Goal: Task Accomplishment & Management: Complete application form

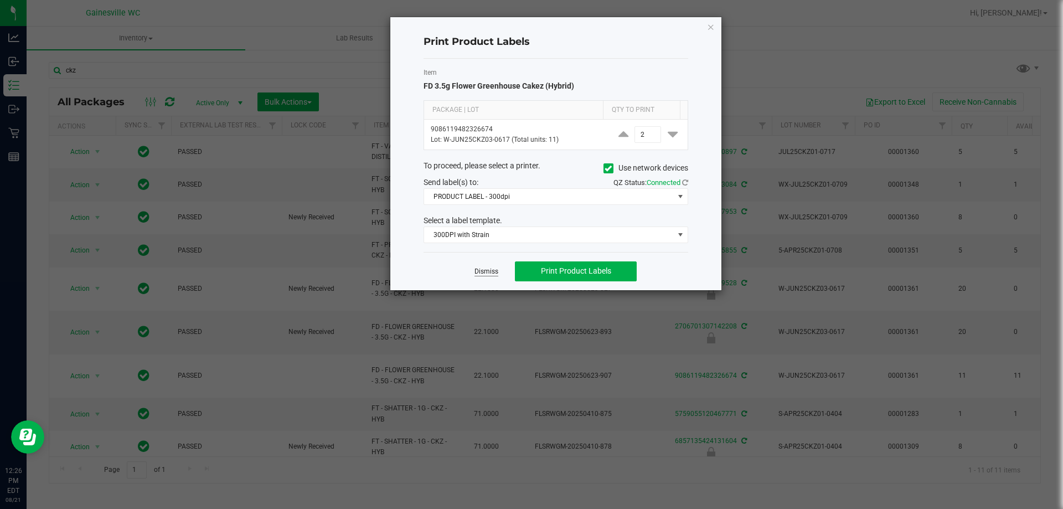
click at [491, 272] on link "Dismiss" at bounding box center [487, 271] width 24 height 9
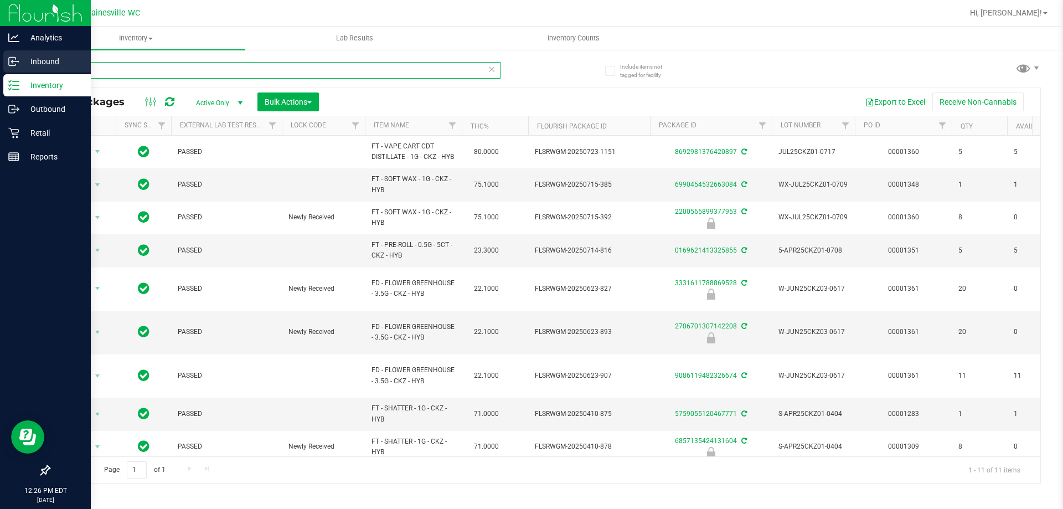
drag, startPoint x: 95, startPoint y: 75, endPoint x: 0, endPoint y: 50, distance: 97.9
click at [0, 50] on div "Analytics Inbound Inventory Outbound Retail Reports 12:26 PM EDT [DATE] 08/21 G…" at bounding box center [531, 254] width 1063 height 509
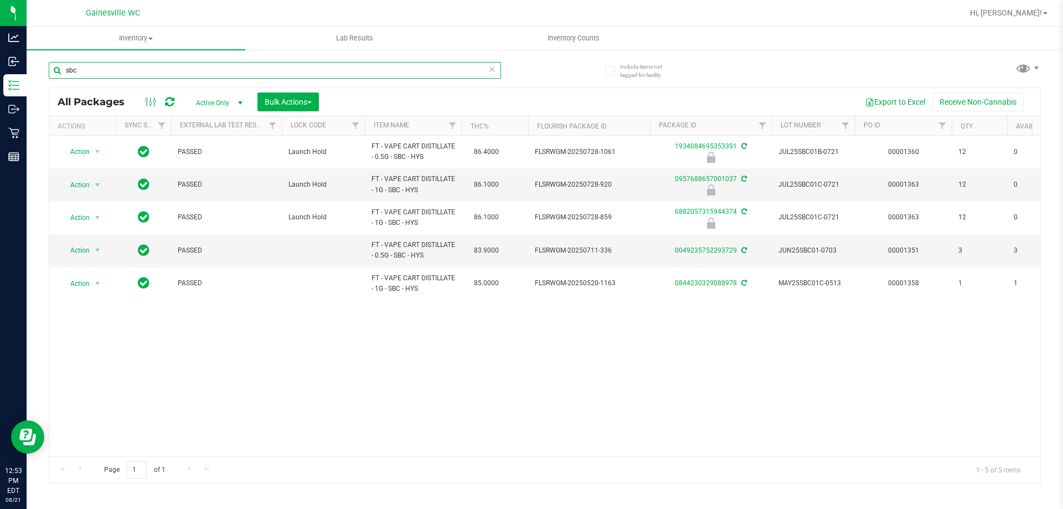
type input "sbc"
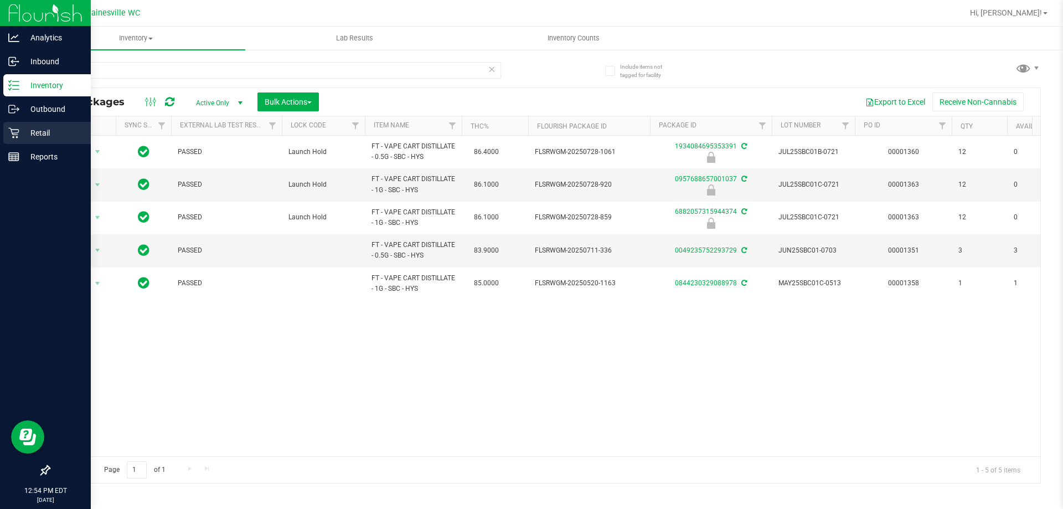
click at [48, 138] on p "Retail" at bounding box center [52, 132] width 66 height 13
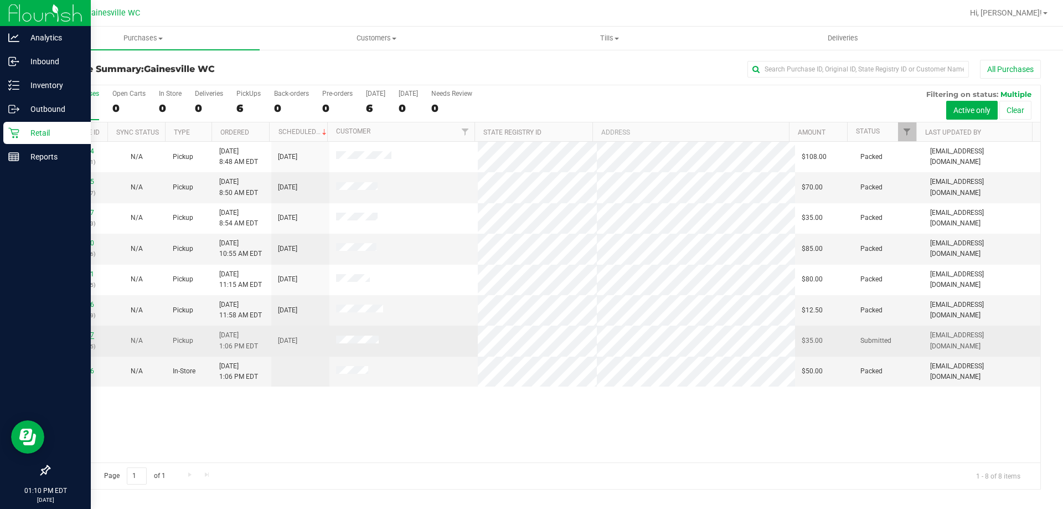
click at [68, 332] on link "11823097" at bounding box center [78, 335] width 31 height 8
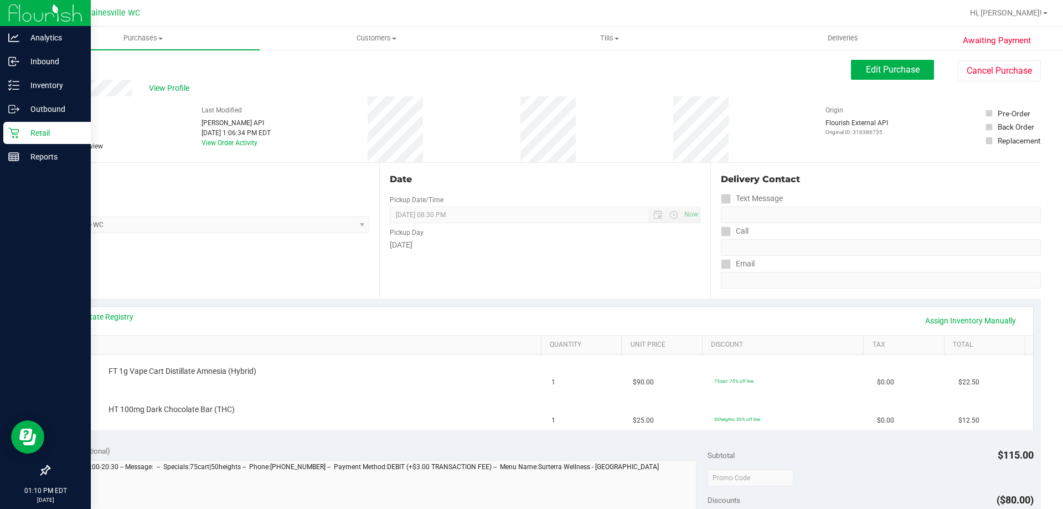
scroll to position [388, 0]
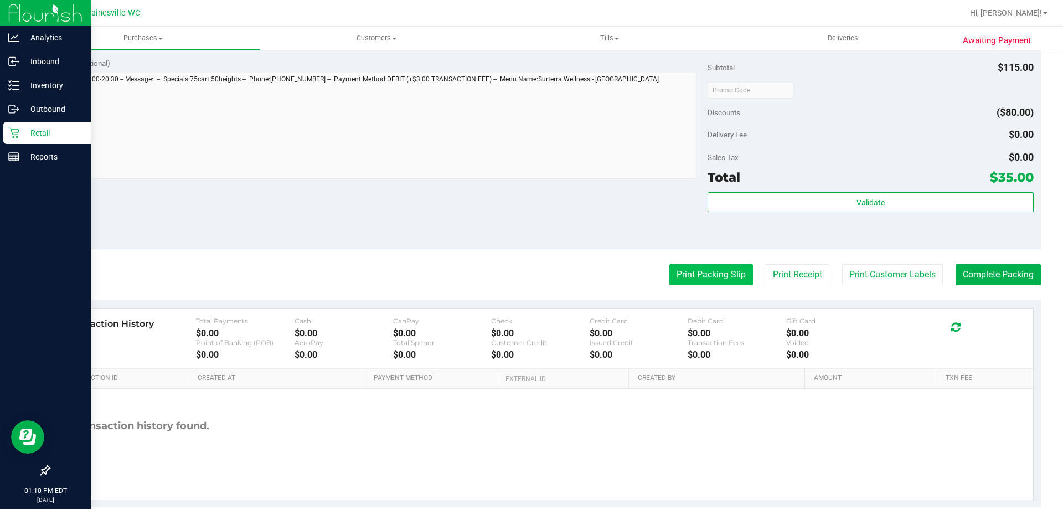
click at [724, 277] on button "Print Packing Slip" at bounding box center [711, 274] width 84 height 21
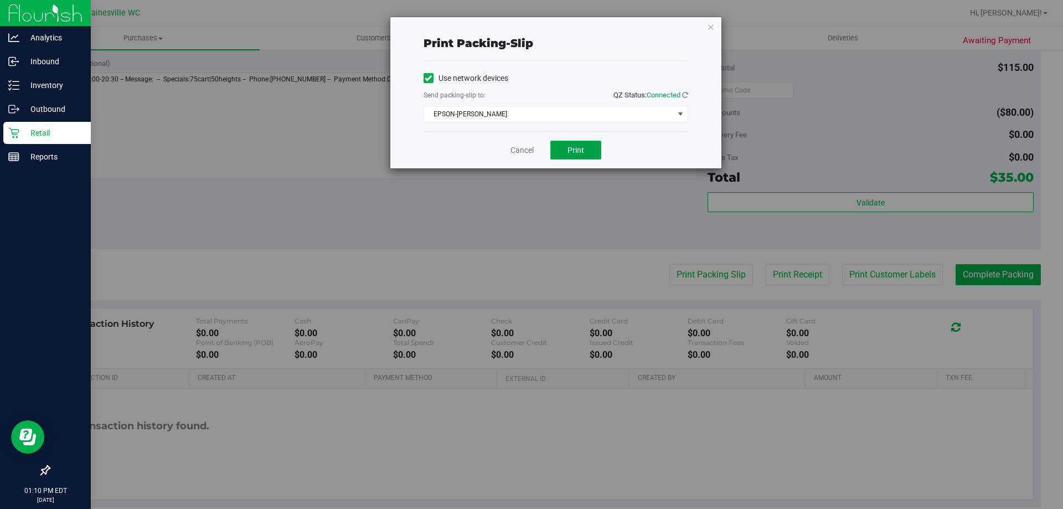
click at [571, 156] on button "Print" at bounding box center [575, 150] width 51 height 19
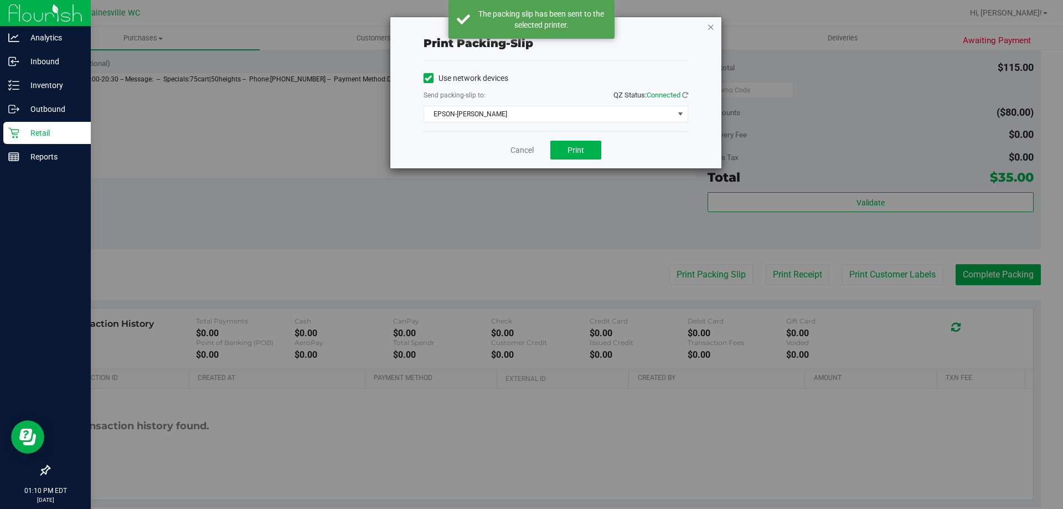
click at [713, 25] on icon "button" at bounding box center [711, 26] width 8 height 13
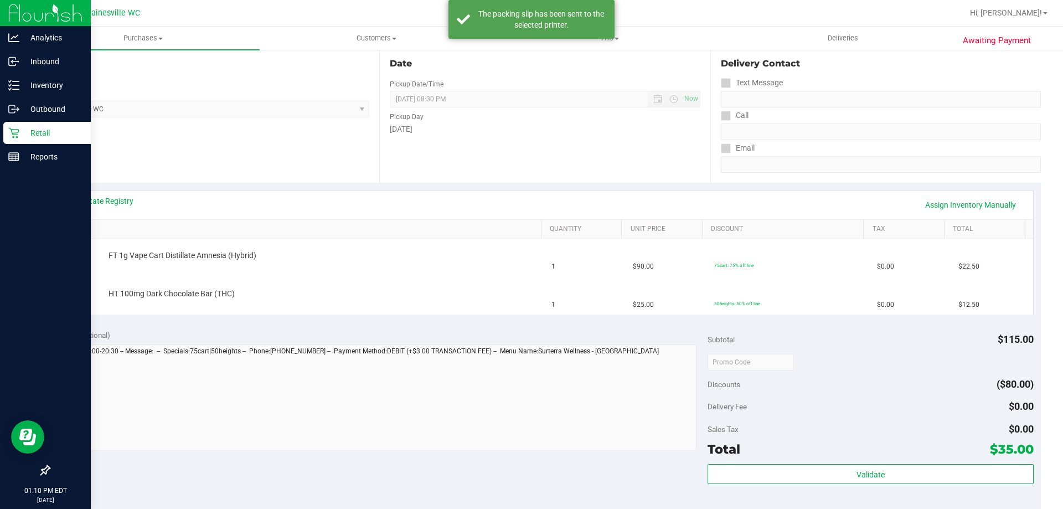
scroll to position [111, 0]
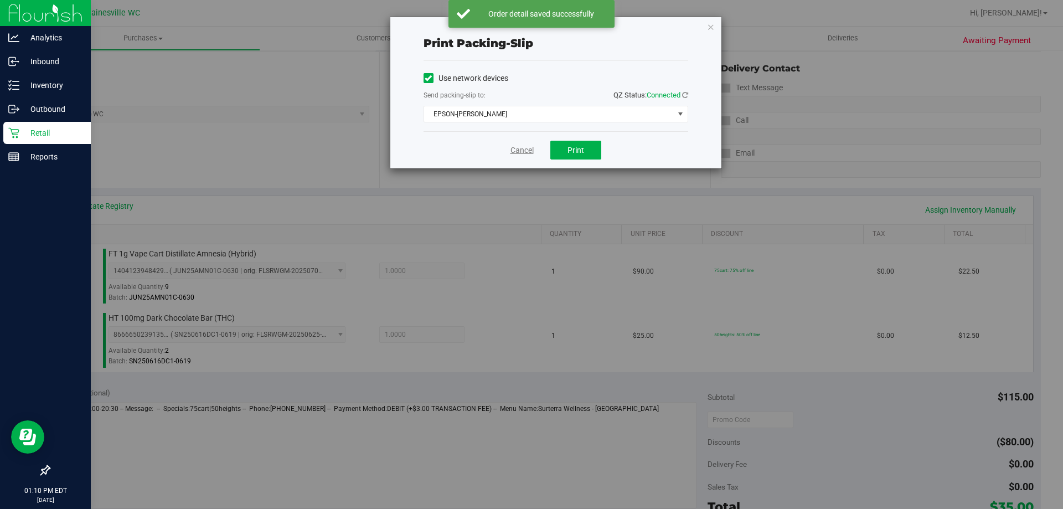
click at [516, 150] on link "Cancel" at bounding box center [522, 151] width 23 height 12
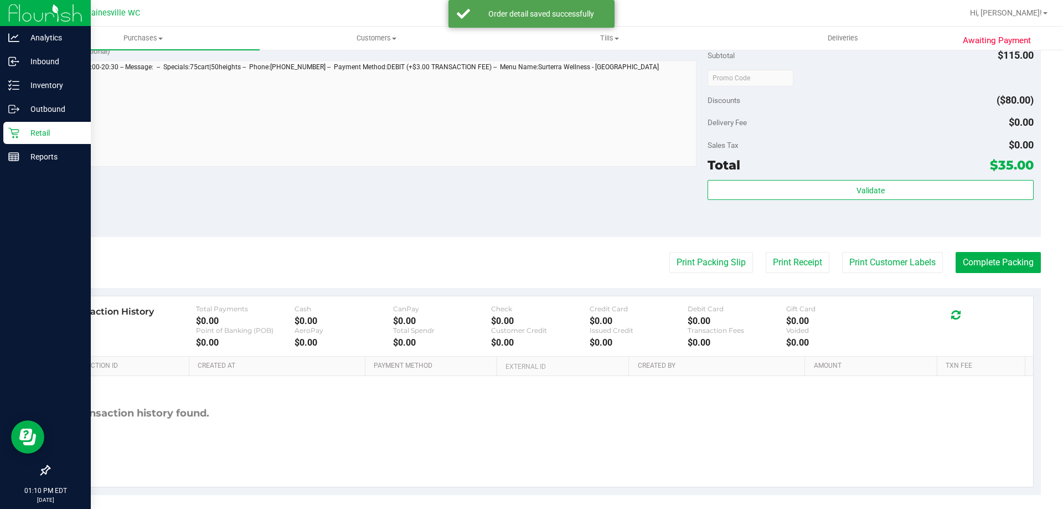
scroll to position [461, 0]
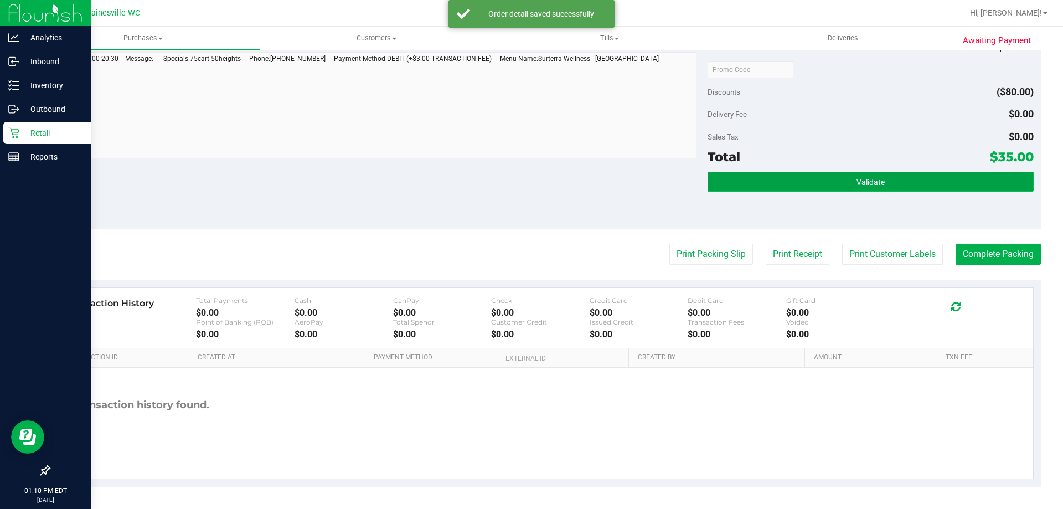
click at [827, 186] on button "Validate" at bounding box center [871, 182] width 326 height 20
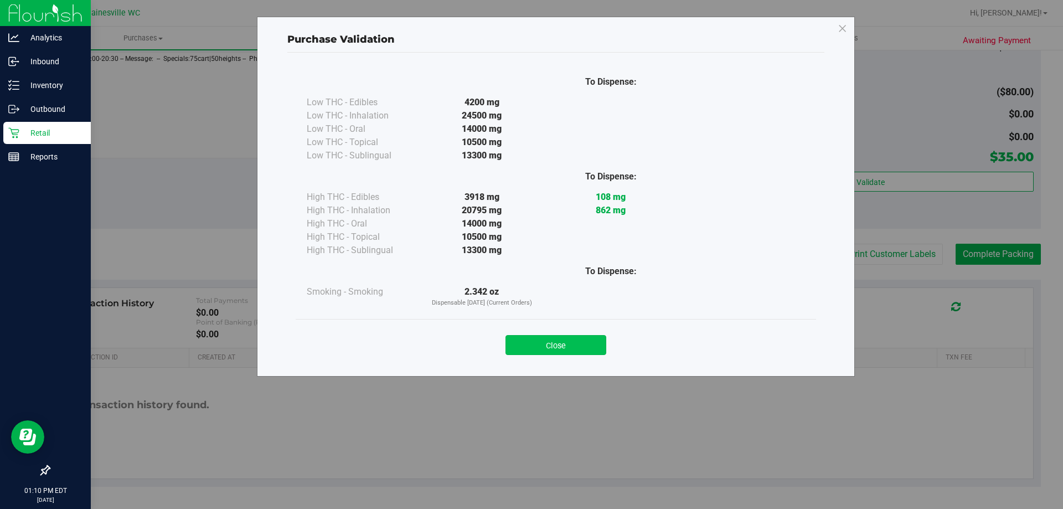
click at [581, 340] on button "Close" at bounding box center [556, 345] width 101 height 20
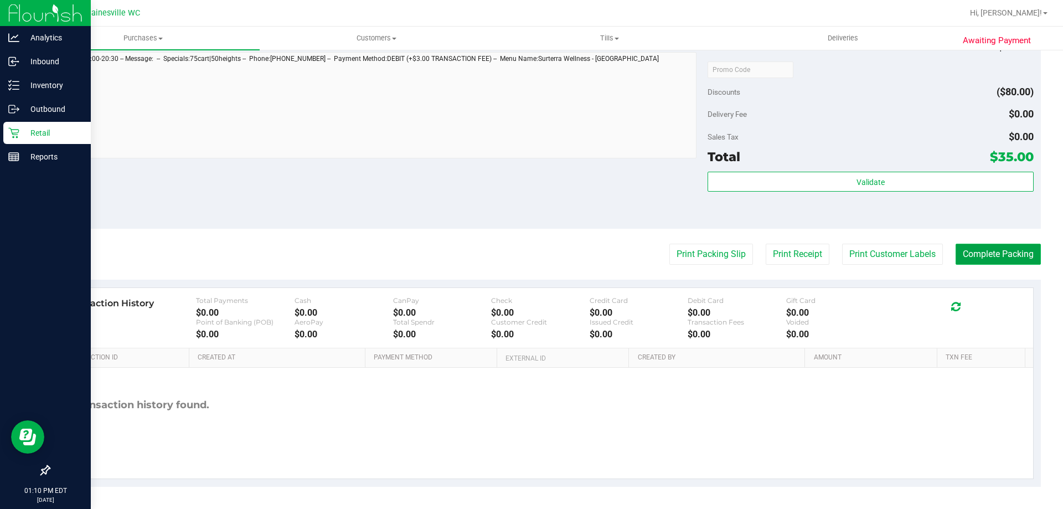
click at [990, 264] on button "Complete Packing" at bounding box center [998, 254] width 85 height 21
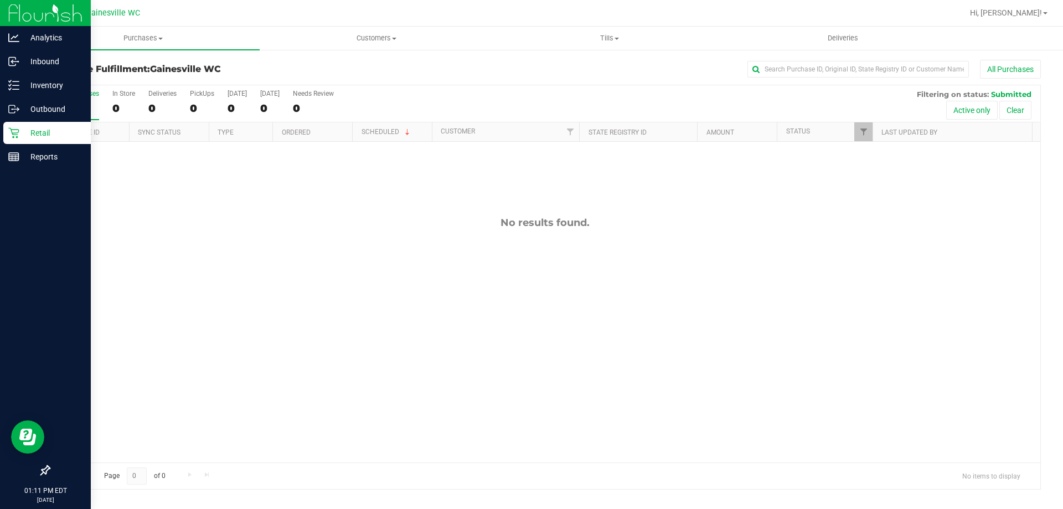
click at [320, 234] on div "No results found." at bounding box center [544, 339] width 991 height 395
click at [9, 132] on icon at bounding box center [13, 132] width 11 height 11
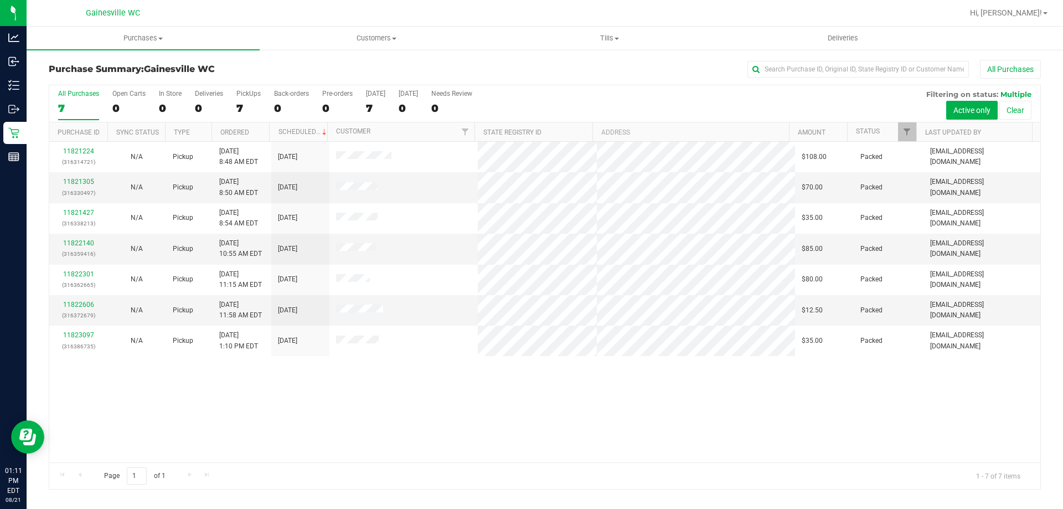
click at [370, 71] on h3 "Purchase Summary: [GEOGRAPHIC_DATA] WC" at bounding box center [214, 69] width 331 height 10
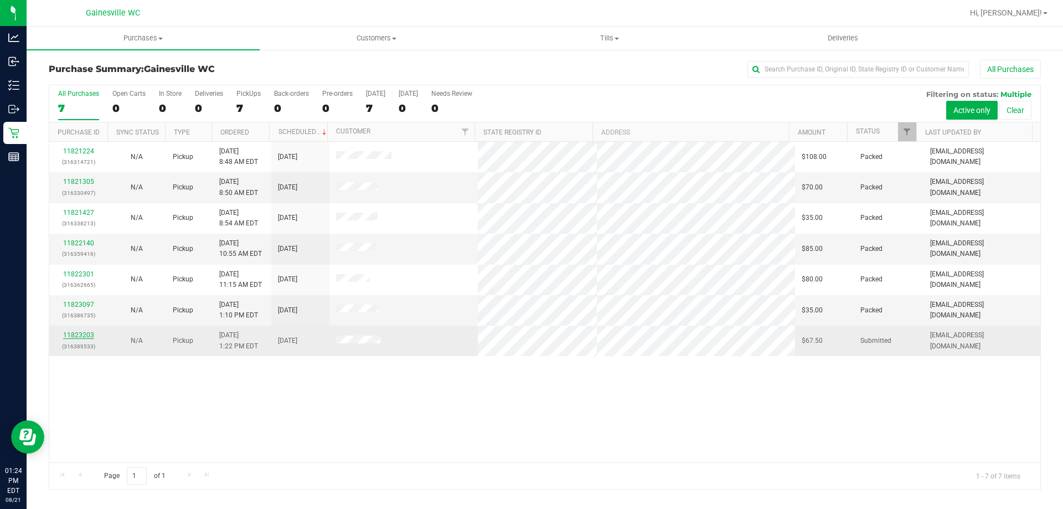
click at [89, 337] on link "11823203" at bounding box center [78, 335] width 31 height 8
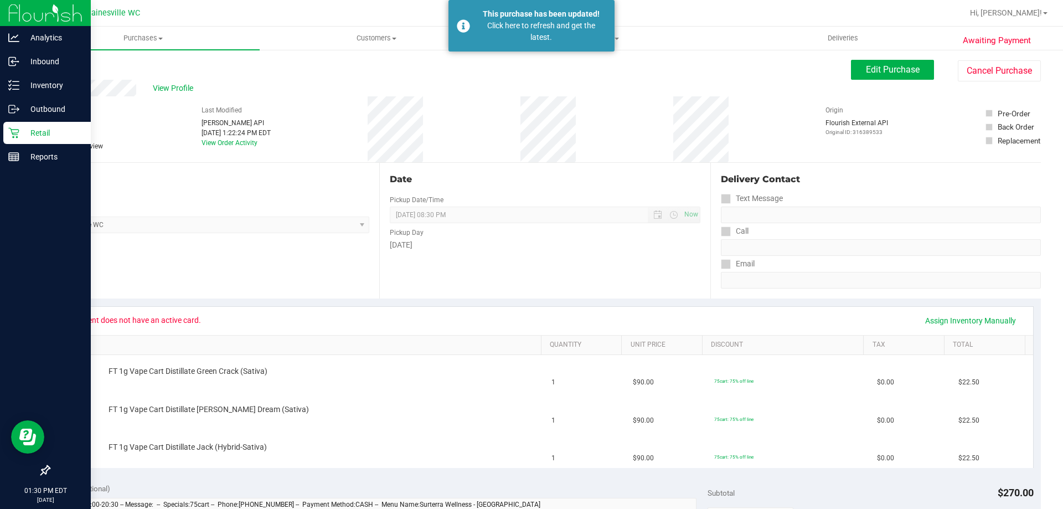
click at [14, 138] on div "Retail" at bounding box center [46, 133] width 87 height 22
